Goal: Task Accomplishment & Management: Manage account settings

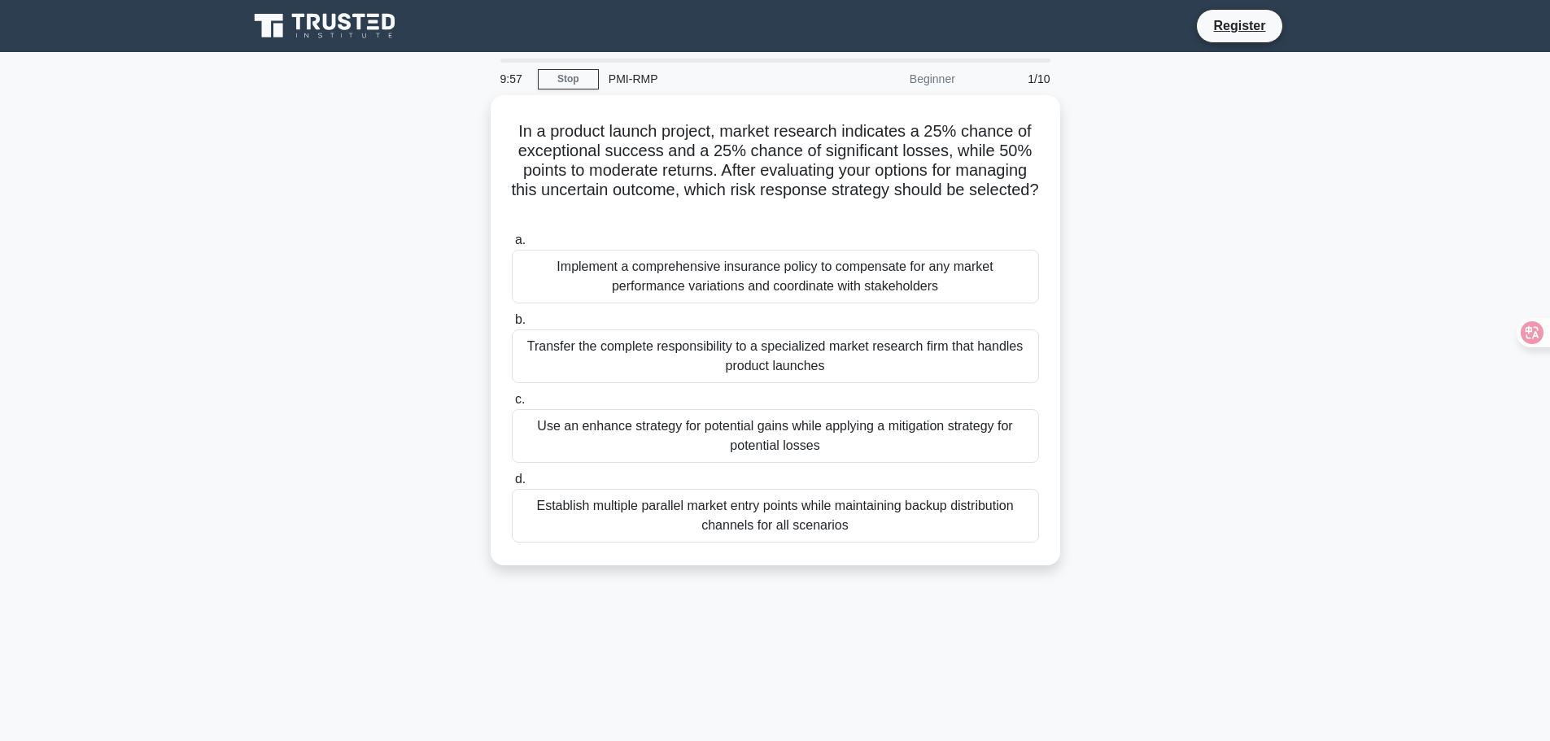
click at [338, 32] on icon at bounding box center [326, 26] width 156 height 31
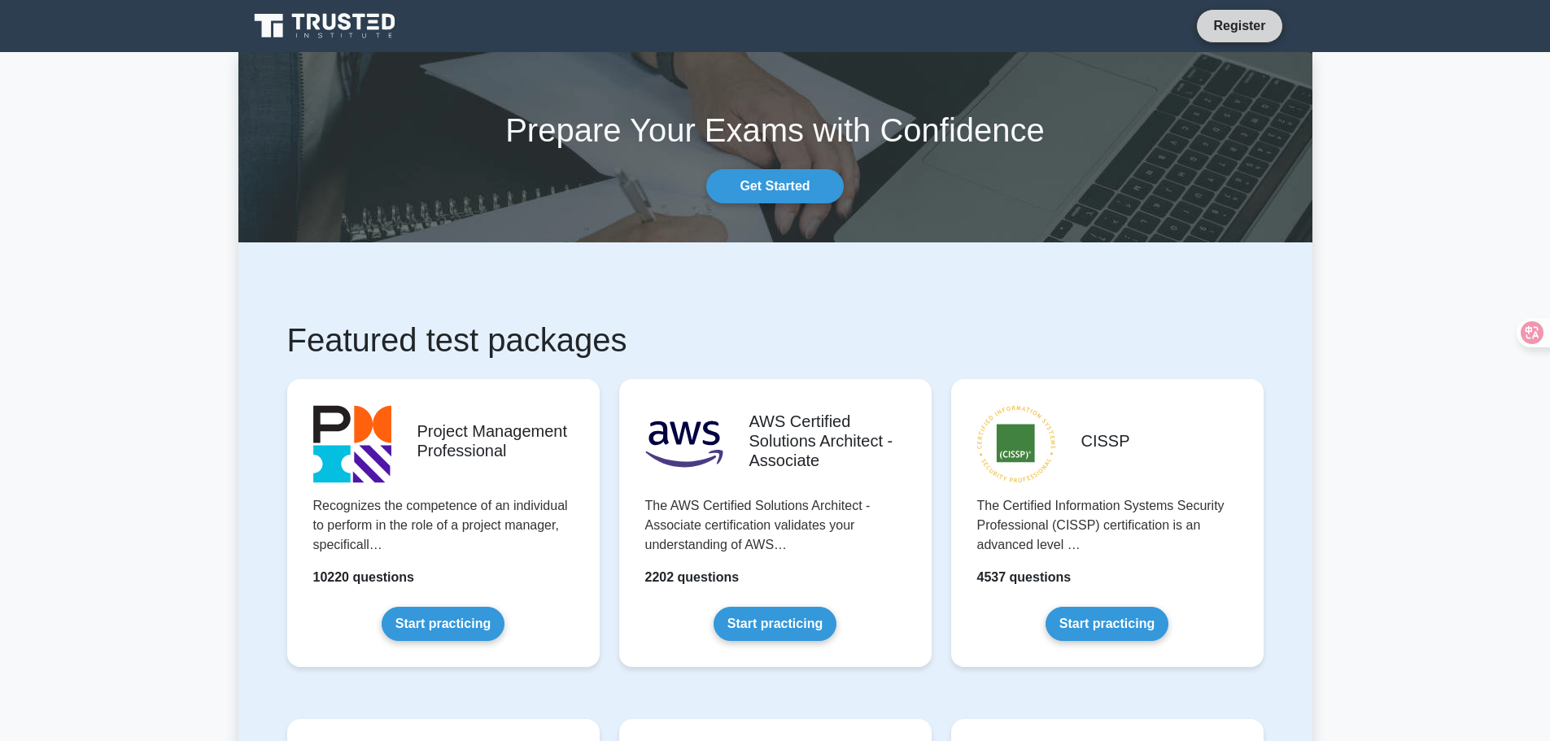
click at [1232, 31] on link "Register" at bounding box center [1239, 25] width 72 height 20
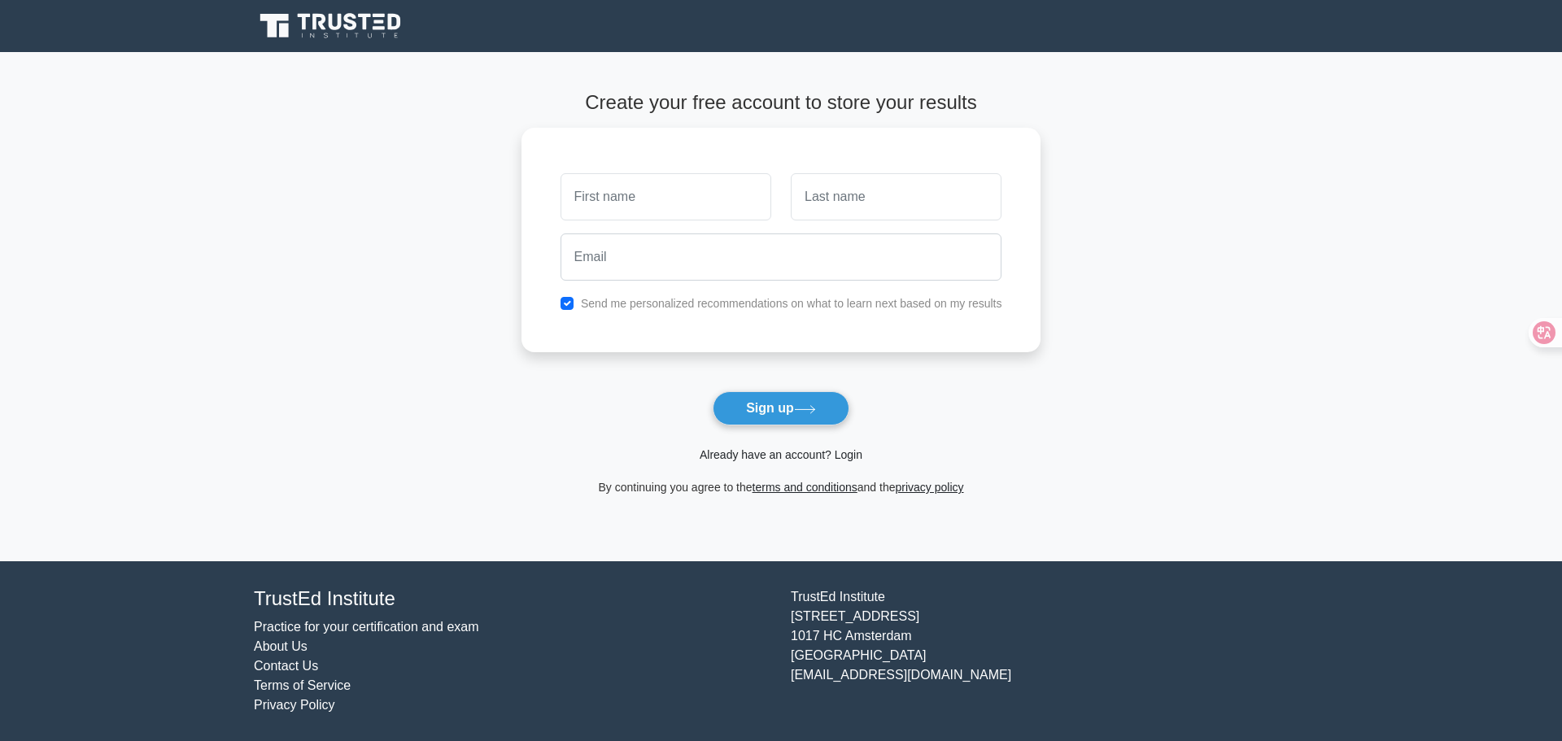
click at [793, 461] on link "Already have an account? Login" at bounding box center [781, 454] width 163 height 13
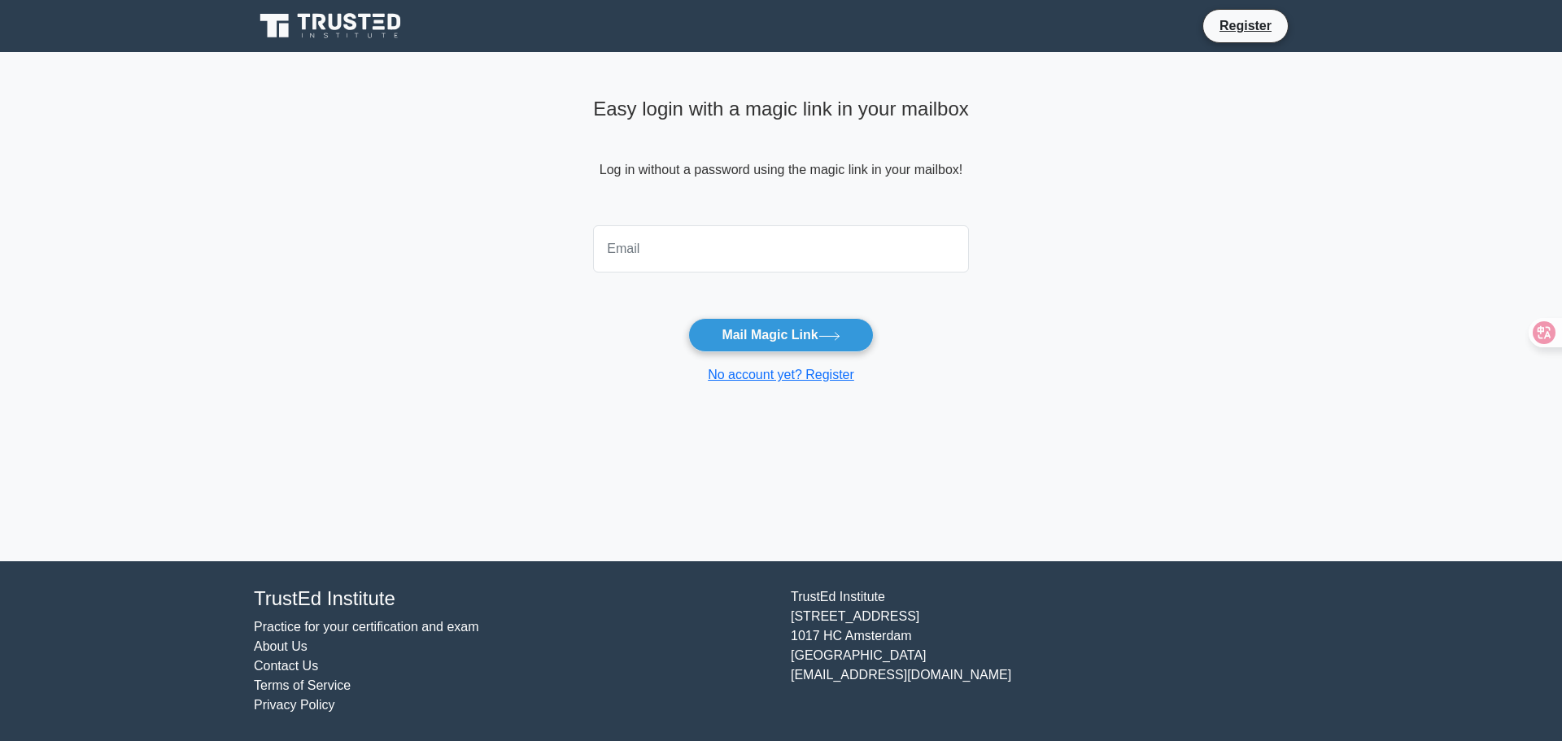
click at [668, 242] on input "email" at bounding box center [781, 248] width 376 height 47
type input "eng.abdallhmostafa@yahoo.com"
click at [747, 326] on button "Mail Magic Link" at bounding box center [780, 335] width 185 height 34
click at [807, 334] on button "Mail Magic Link" at bounding box center [780, 335] width 185 height 34
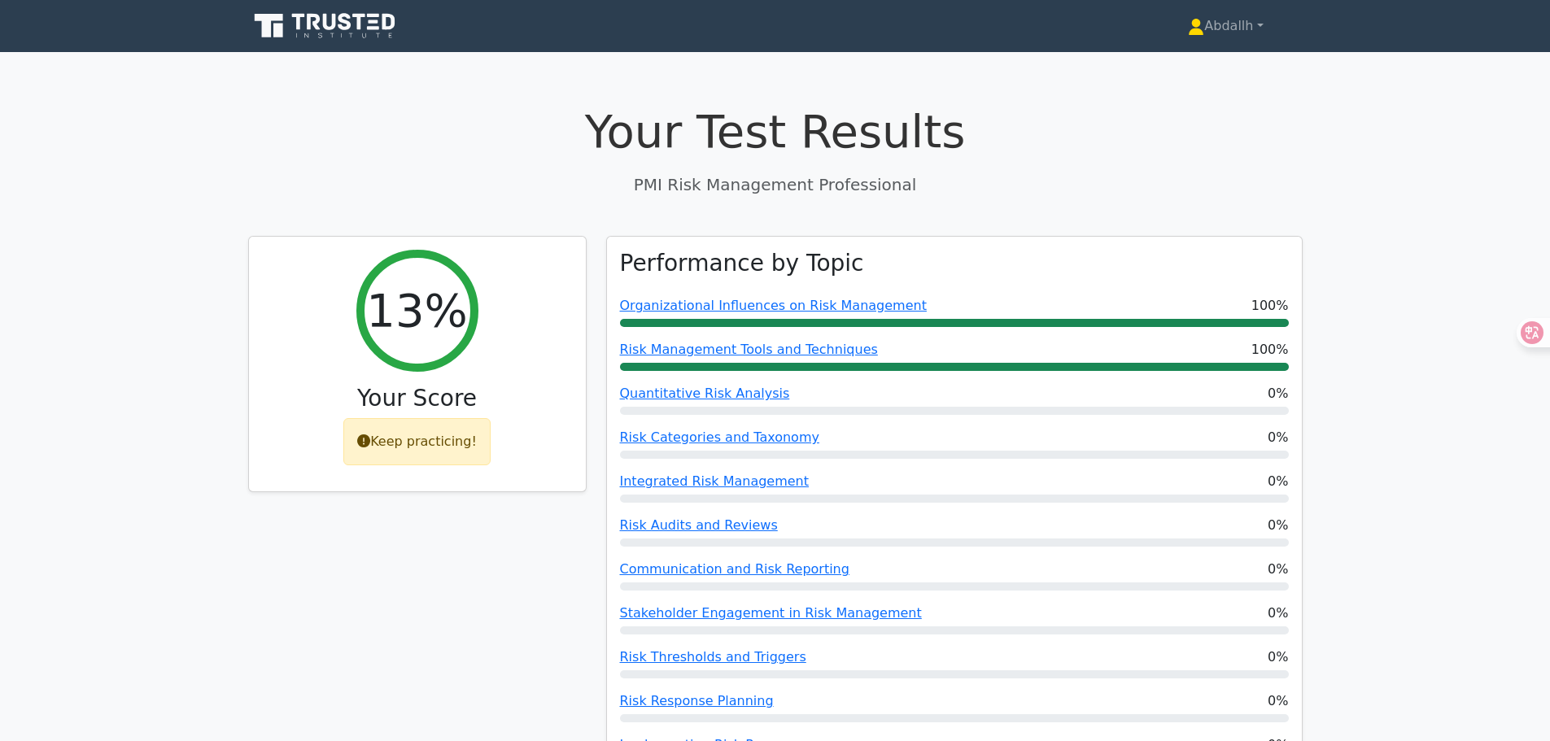
click at [312, 33] on icon at bounding box center [326, 26] width 156 height 31
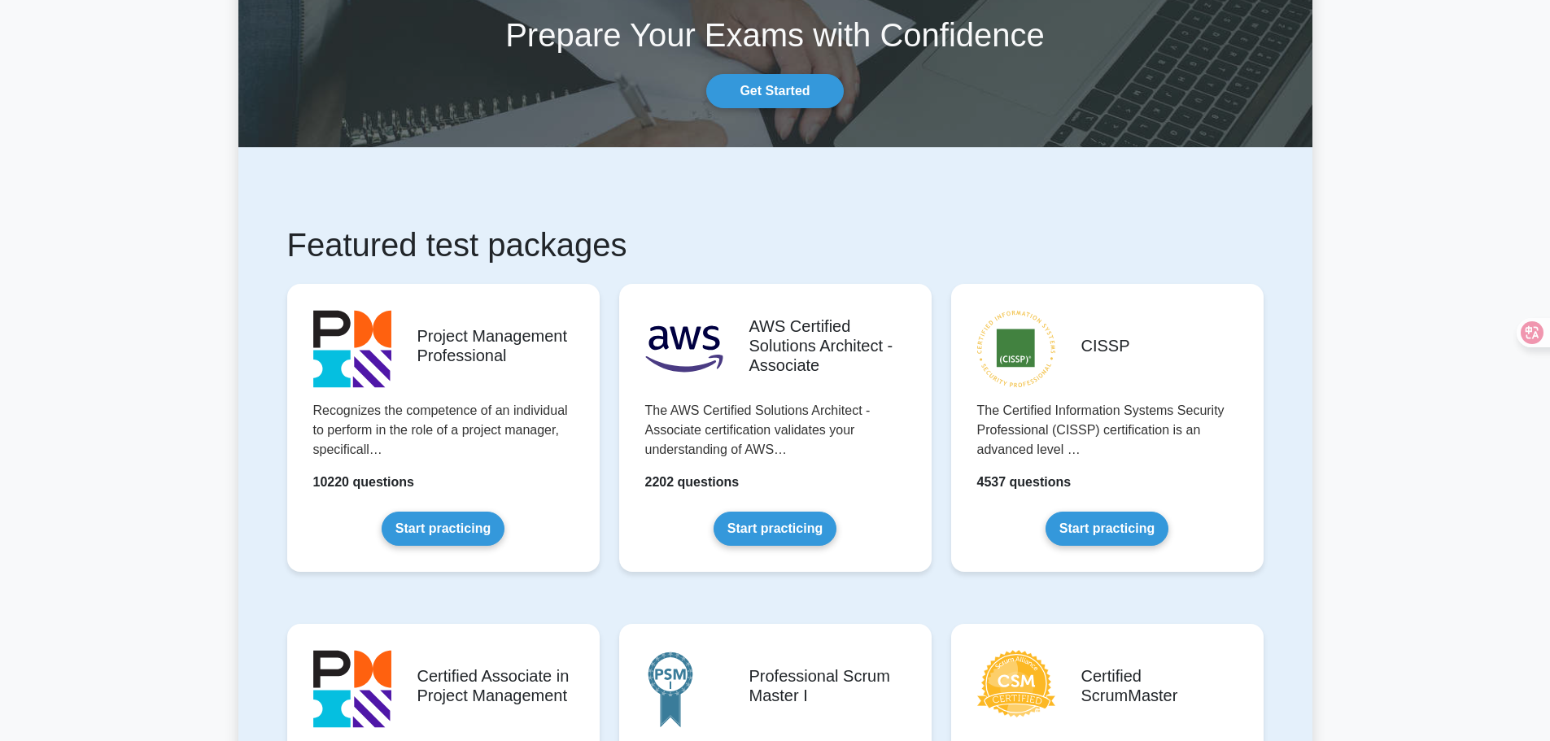
scroll to position [325, 0]
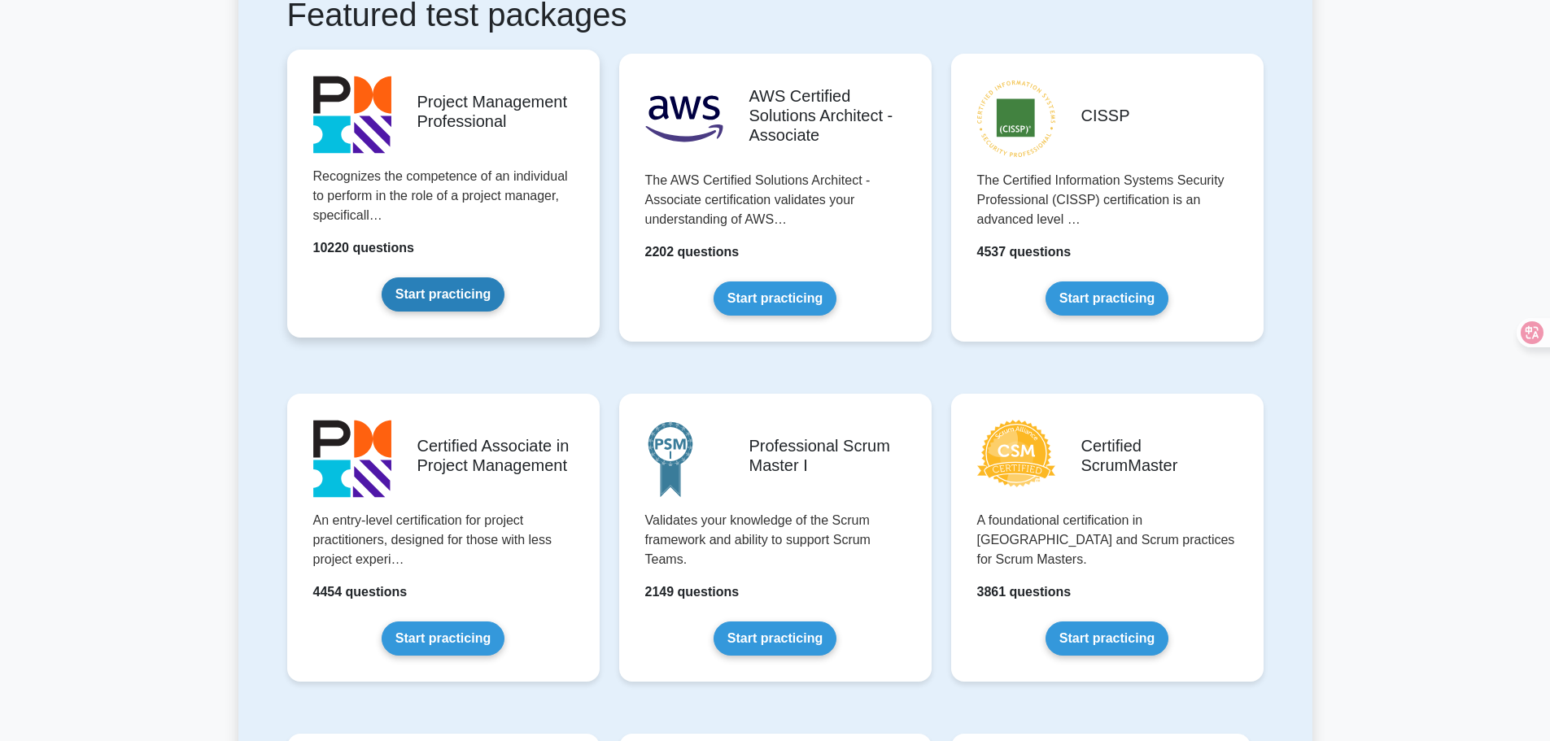
click at [496, 277] on link "Start practicing" at bounding box center [443, 294] width 123 height 34
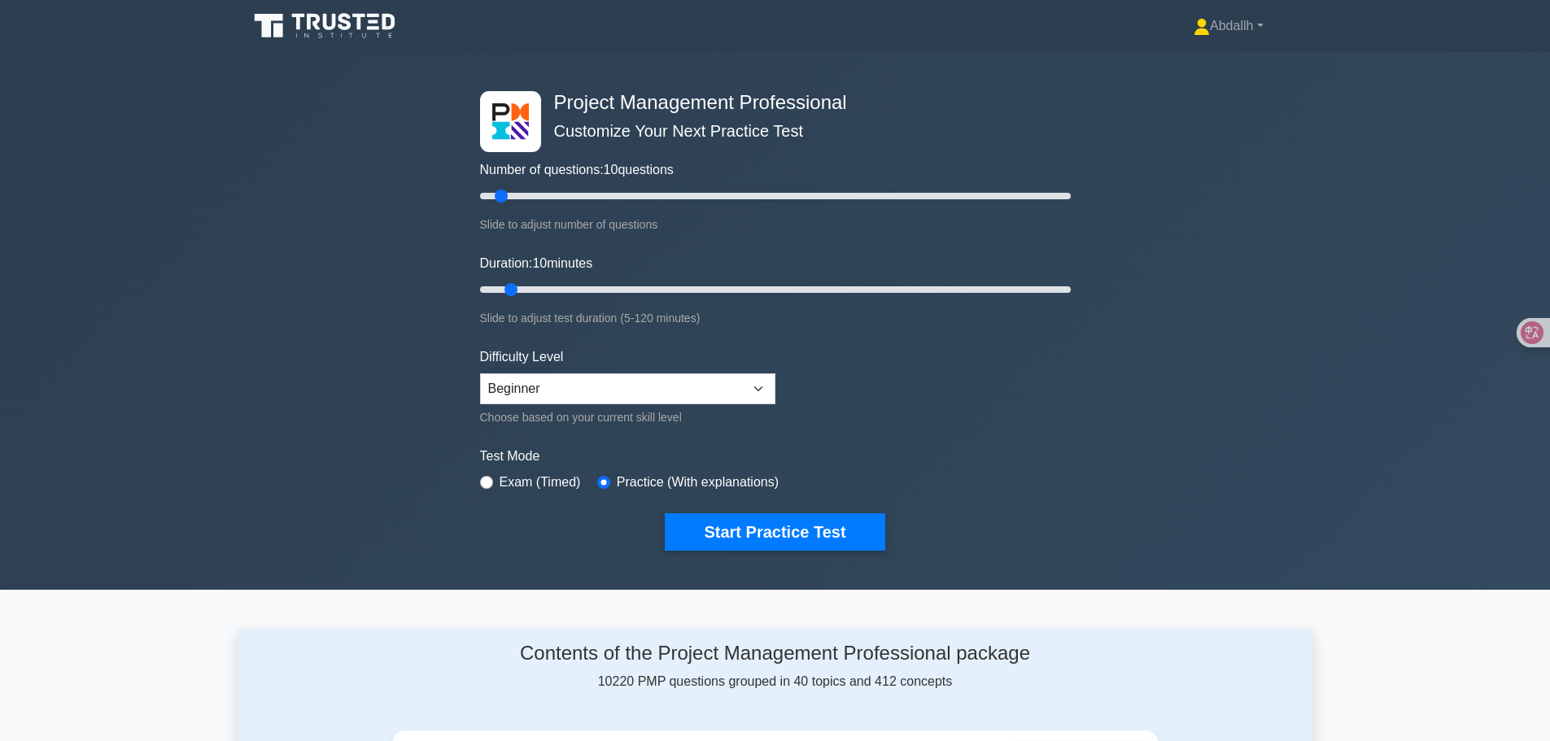
click at [323, 20] on icon at bounding box center [326, 26] width 156 height 31
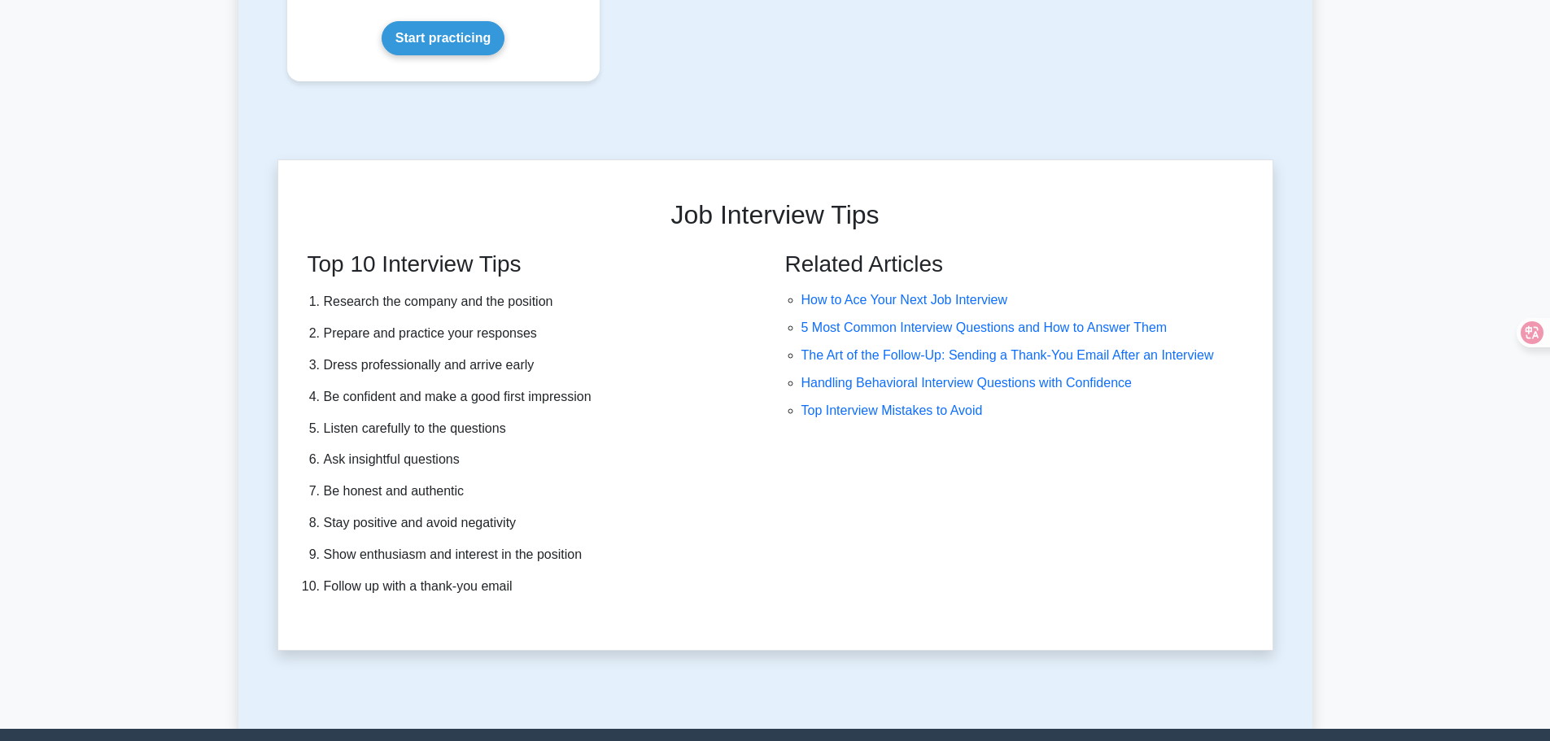
scroll to position [4155, 0]
